Goal: Participate in discussion: Engage in conversation with other users on a specific topic

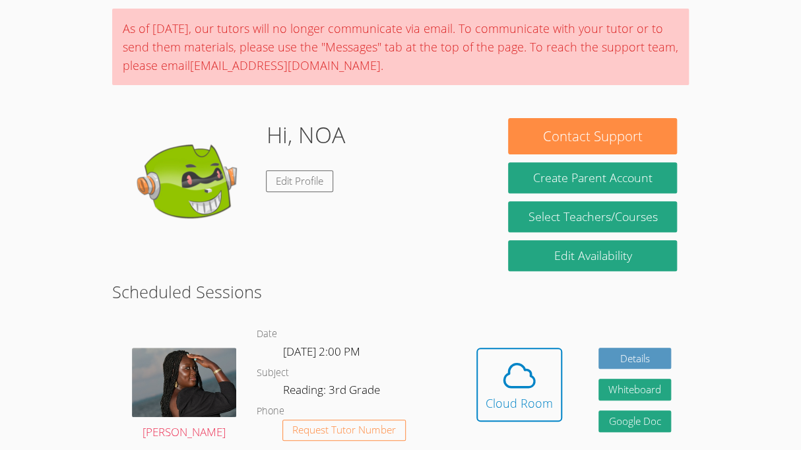
scroll to position [214, 0]
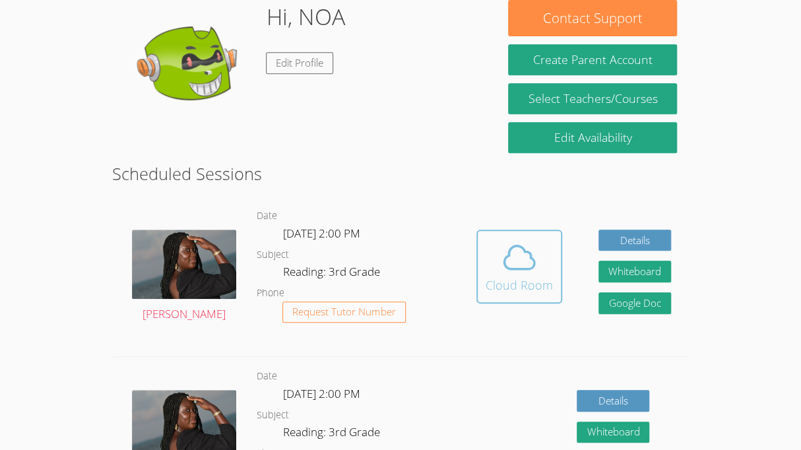
click at [531, 274] on icon at bounding box center [519, 257] width 37 height 37
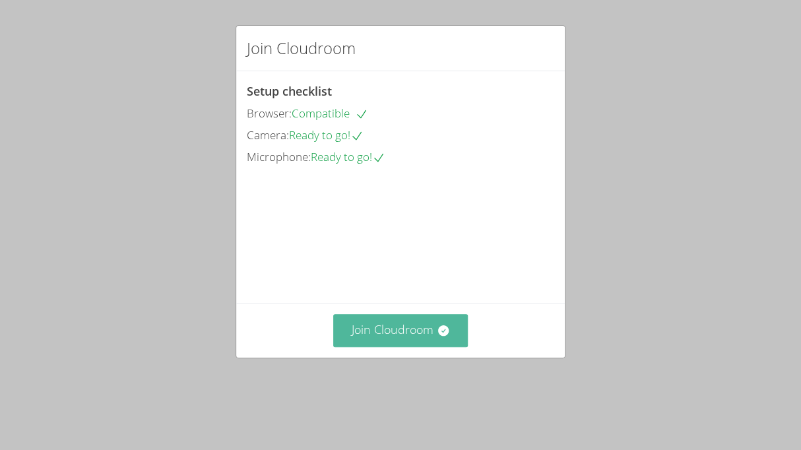
click at [377, 346] on button "Join Cloudroom" at bounding box center [400, 330] width 135 height 32
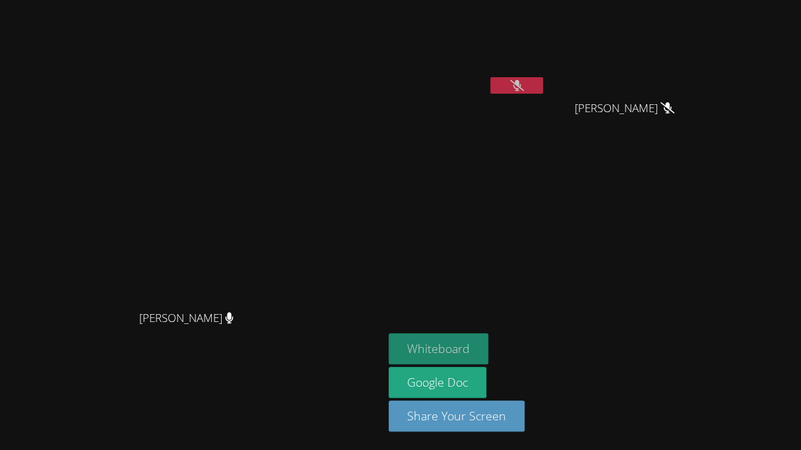
click at [488, 357] on button "Whiteboard" at bounding box center [439, 348] width 100 height 31
click at [543, 84] on button at bounding box center [516, 85] width 53 height 16
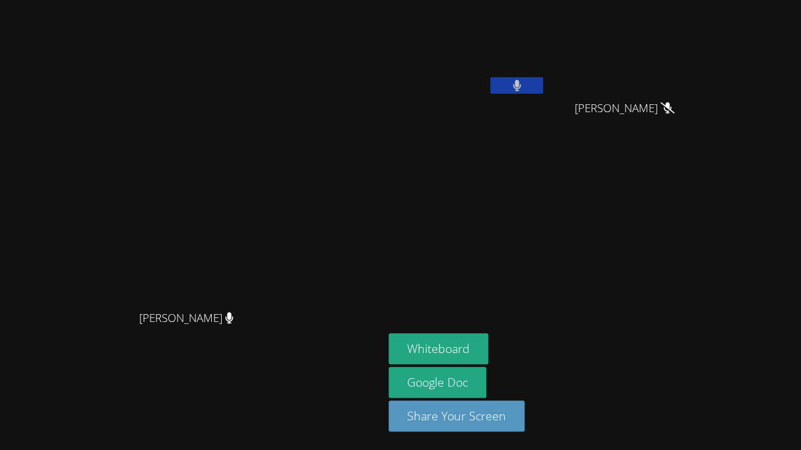
click at [543, 88] on button at bounding box center [516, 85] width 53 height 16
click at [524, 87] on icon at bounding box center [517, 85] width 14 height 11
click at [543, 87] on button at bounding box center [516, 85] width 53 height 16
click at [524, 87] on icon at bounding box center [517, 85] width 14 height 11
click at [543, 88] on button at bounding box center [516, 85] width 53 height 16
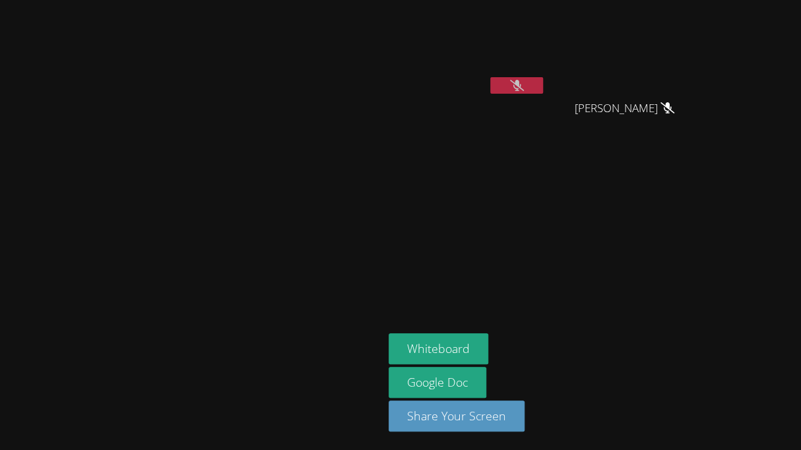
click at [543, 89] on button at bounding box center [516, 85] width 53 height 16
click at [543, 84] on button at bounding box center [516, 85] width 53 height 16
click at [543, 90] on button at bounding box center [516, 85] width 53 height 16
click at [543, 88] on button at bounding box center [516, 85] width 53 height 16
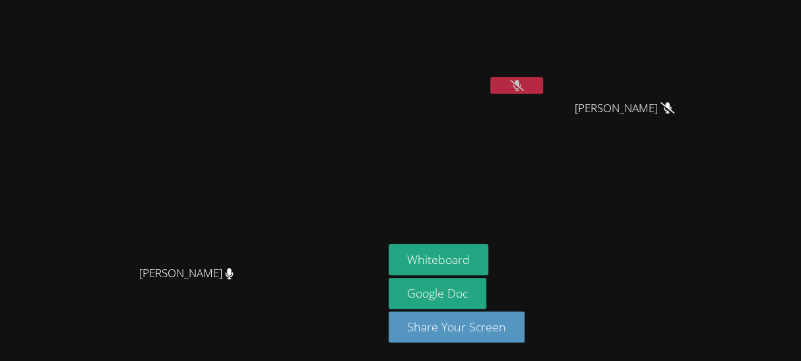
click at [524, 80] on icon at bounding box center [517, 85] width 14 height 11
click at [543, 86] on button at bounding box center [516, 85] width 53 height 16
click at [524, 84] on icon at bounding box center [517, 85] width 14 height 11
click at [543, 89] on button at bounding box center [516, 85] width 53 height 16
click at [543, 91] on button at bounding box center [516, 85] width 53 height 16
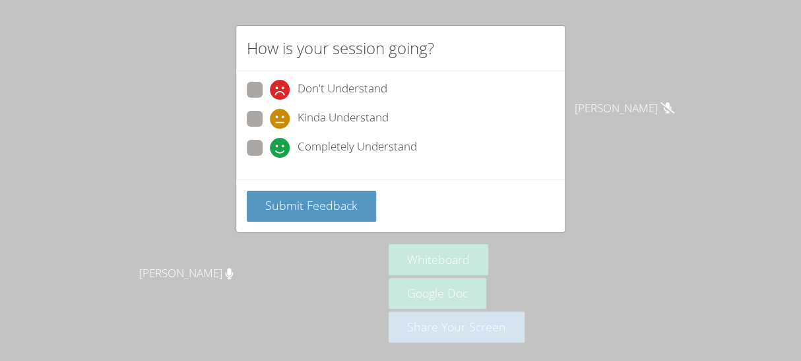
click at [283, 155] on icon at bounding box center [280, 148] width 20 height 20
click at [281, 151] on input "Completely Understand" at bounding box center [275, 145] width 11 height 11
radio input "true"
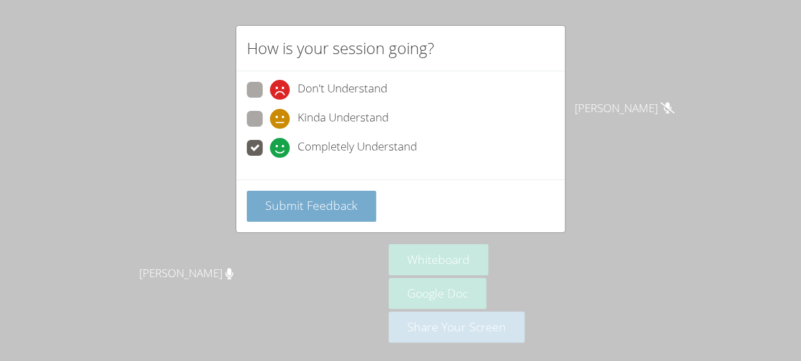
click at [275, 206] on span "Submit Feedback" at bounding box center [311, 205] width 92 height 16
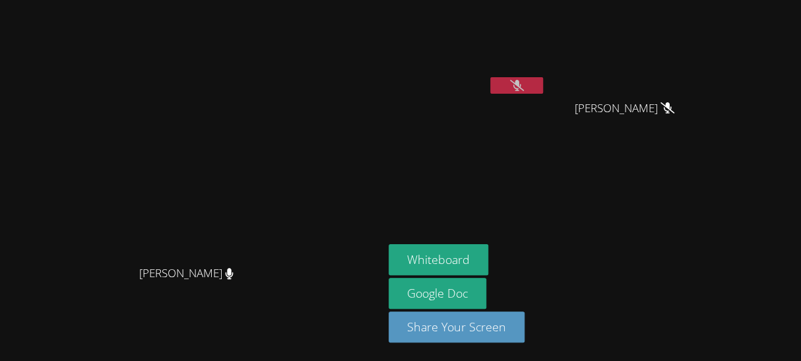
click at [490, 77] on button at bounding box center [516, 85] width 53 height 16
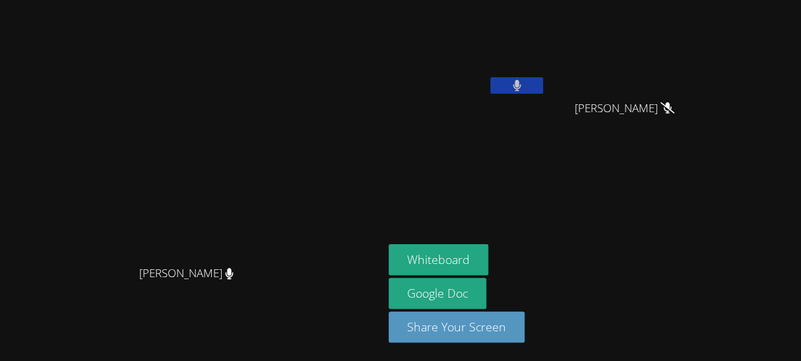
click at [490, 77] on button at bounding box center [516, 85] width 53 height 16
click at [524, 86] on icon at bounding box center [517, 85] width 14 height 11
click at [543, 82] on button at bounding box center [516, 85] width 53 height 16
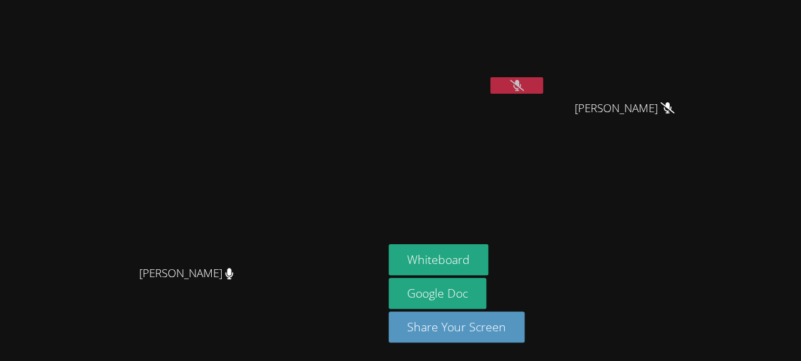
click at [543, 81] on button at bounding box center [516, 85] width 53 height 16
click at [543, 92] on button at bounding box center [516, 85] width 53 height 16
click at [543, 85] on button at bounding box center [516, 85] width 53 height 16
click at [543, 91] on button at bounding box center [516, 85] width 53 height 16
click at [524, 87] on icon at bounding box center [517, 85] width 14 height 11
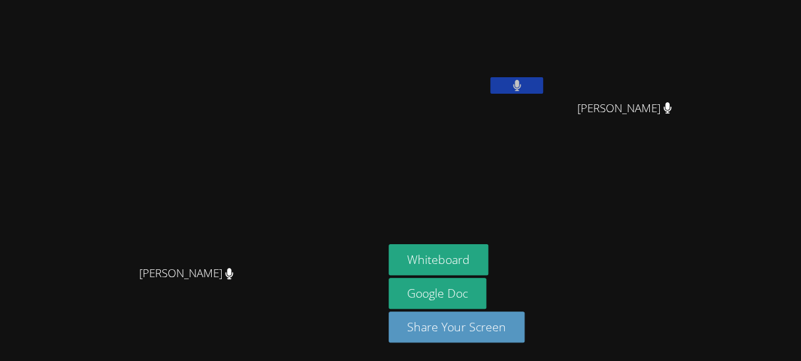
click at [543, 86] on button at bounding box center [516, 85] width 53 height 16
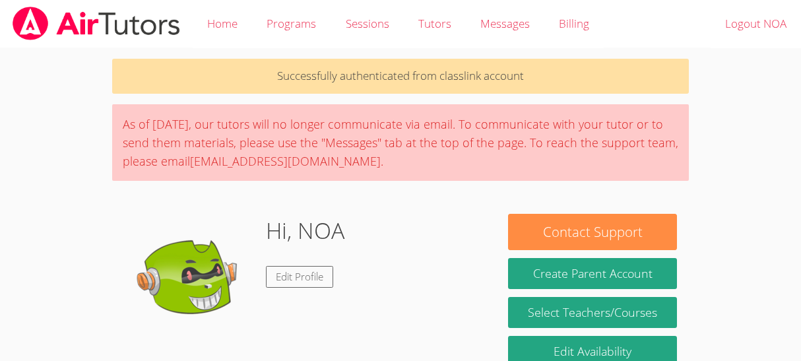
scroll to position [214, 0]
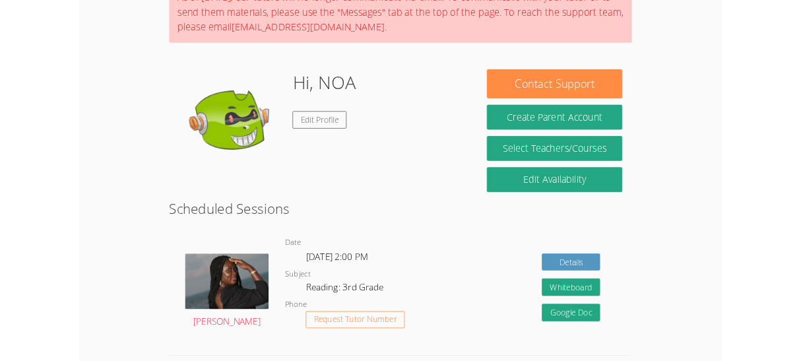
scroll to position [132, 0]
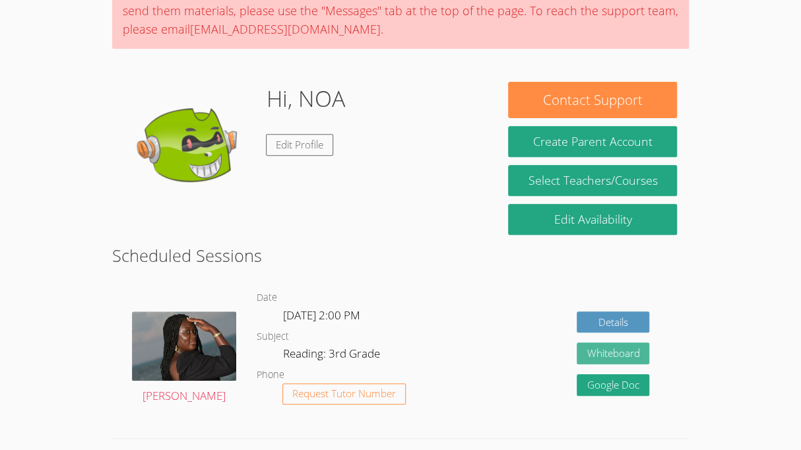
click at [617, 352] on button "Whiteboard" at bounding box center [613, 353] width 73 height 22
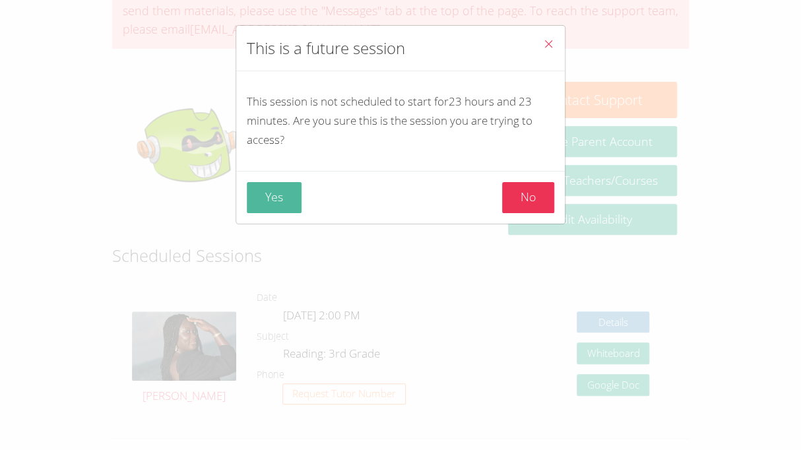
click at [275, 201] on button "Yes" at bounding box center [274, 197] width 55 height 31
